Goal: Find specific page/section: Find specific page/section

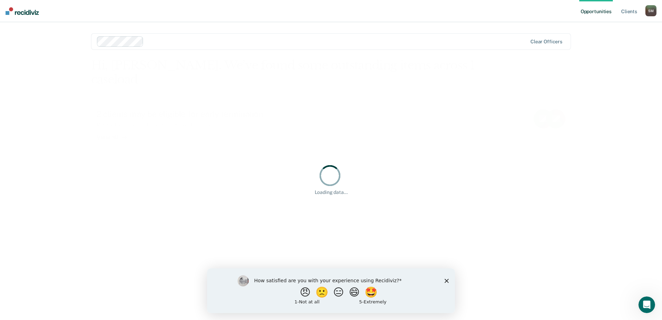
click at [445, 283] on div "How satisfied are you with your experience using Recidiviz? 😠 🙁 😑 😄 🤩 1 - Not a…" at bounding box center [331, 290] width 248 height 45
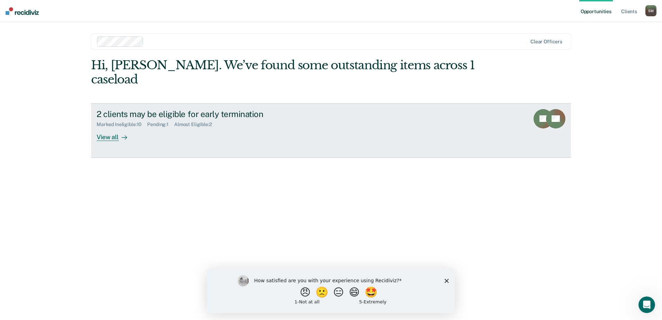
click at [123, 135] on icon at bounding box center [125, 138] width 6 height 6
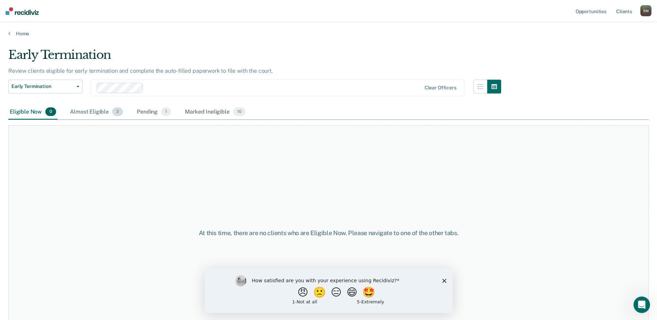
click at [108, 111] on div "Almost Eligible 2" at bounding box center [97, 112] width 56 height 15
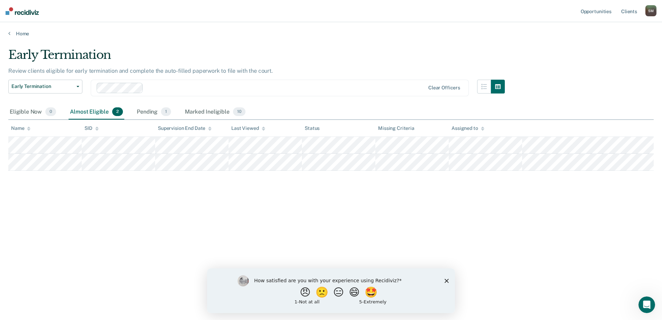
click at [181, 220] on div "Early Termination Review clients eligible for early termination and complete th…" at bounding box center [330, 158] width 645 height 220
click at [154, 116] on div "Pending 1" at bounding box center [153, 112] width 37 height 15
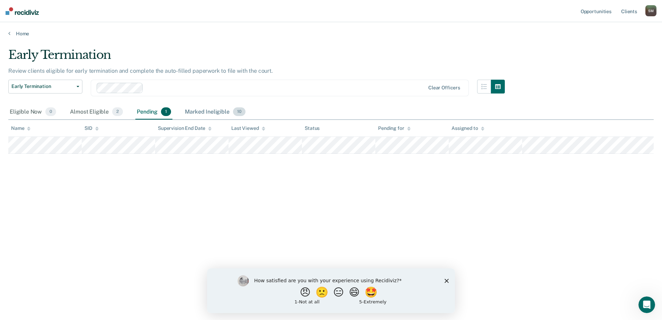
click at [200, 112] on div "Marked Ineligible 10" at bounding box center [215, 112] width 63 height 15
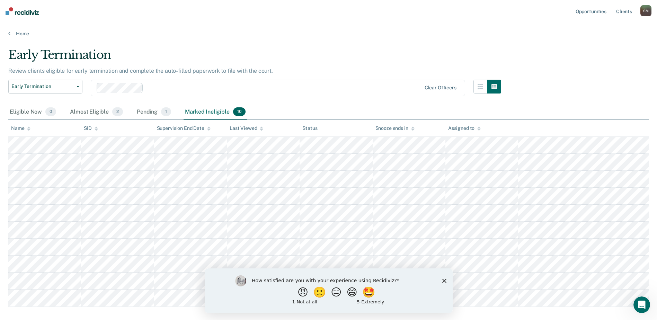
click at [325, 65] on div "Early Termination" at bounding box center [254, 58] width 493 height 20
